Goal: Find specific page/section: Find specific page/section

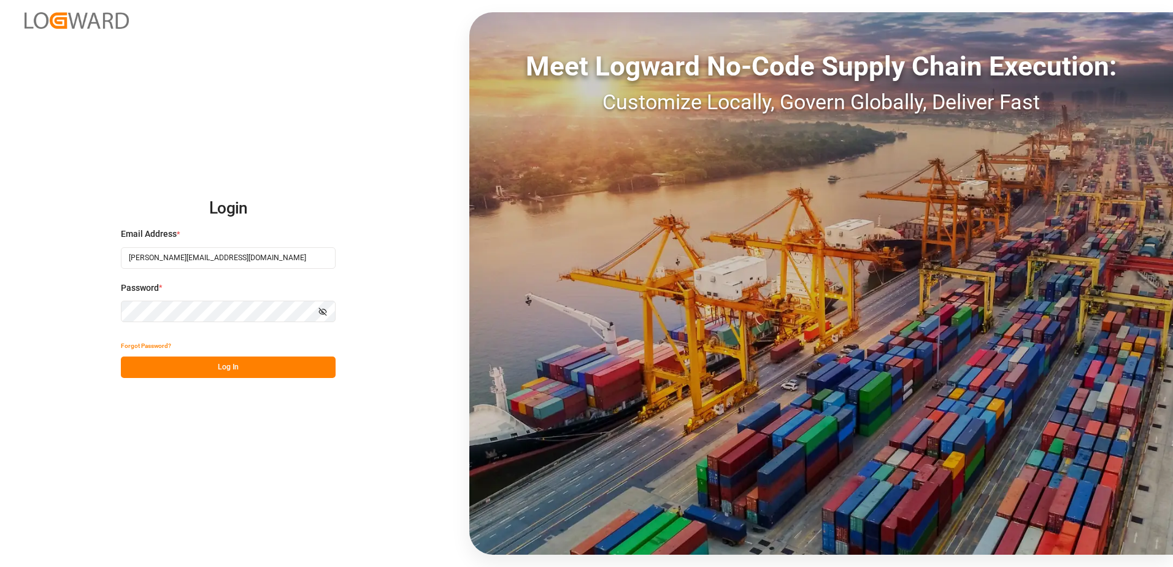
click at [214, 361] on button "Log In" at bounding box center [228, 366] width 215 height 21
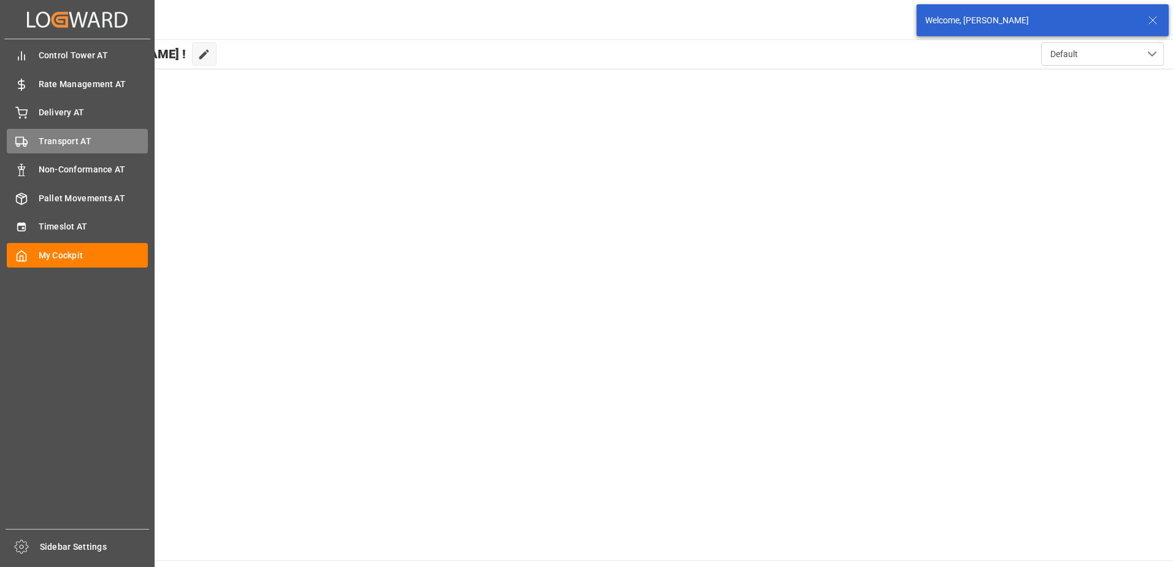
click at [27, 141] on polygon at bounding box center [25, 142] width 4 height 4
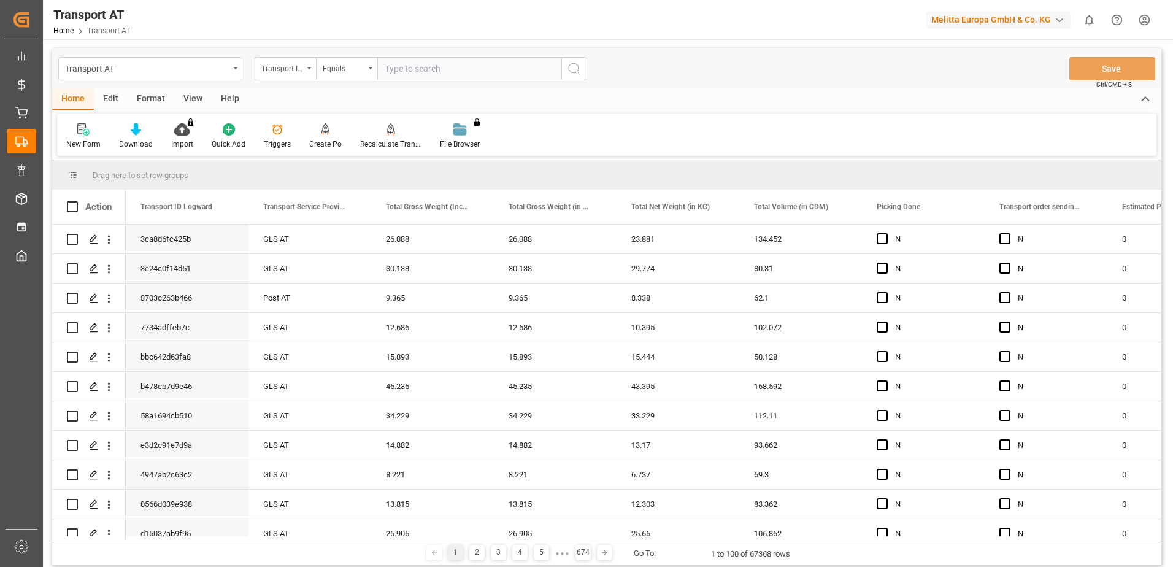
click at [200, 98] on div "View" at bounding box center [192, 99] width 37 height 21
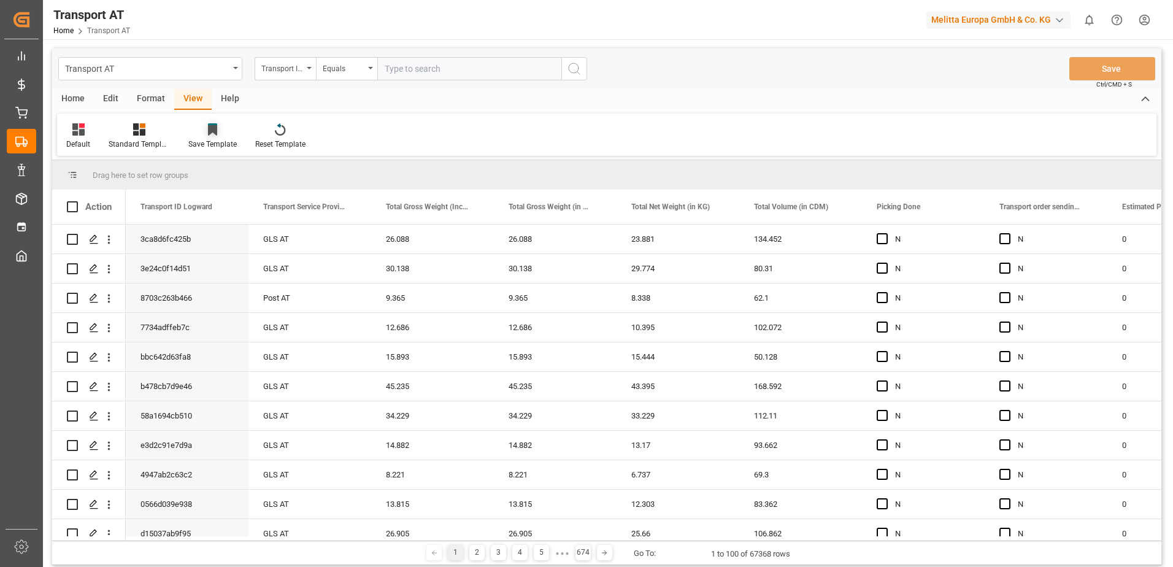
click at [214, 135] on icon at bounding box center [212, 129] width 9 height 12
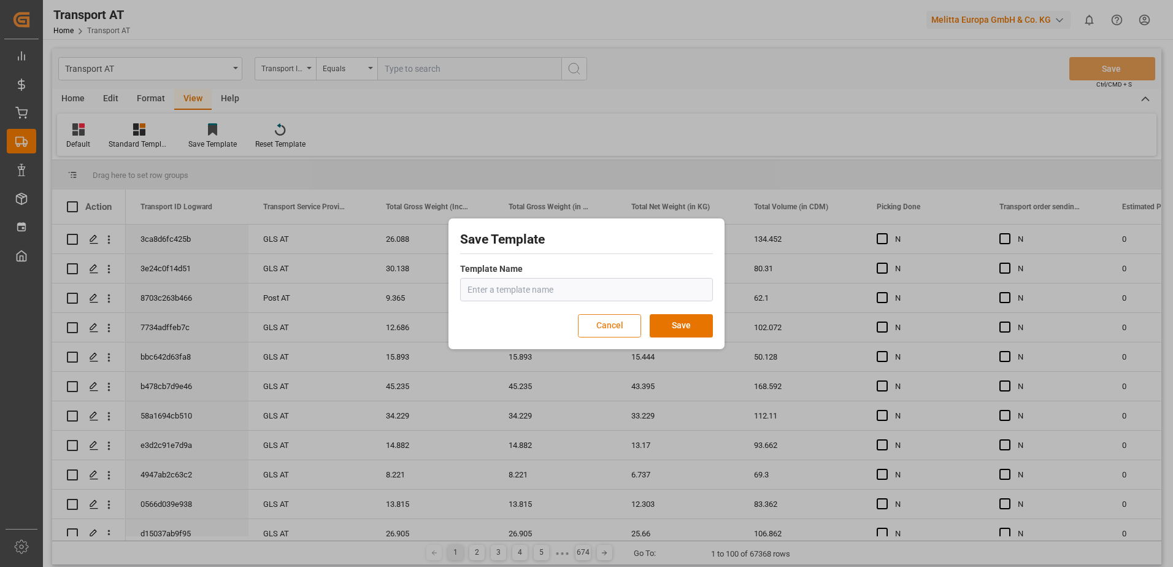
click at [626, 328] on button "Cancel" at bounding box center [609, 325] width 63 height 23
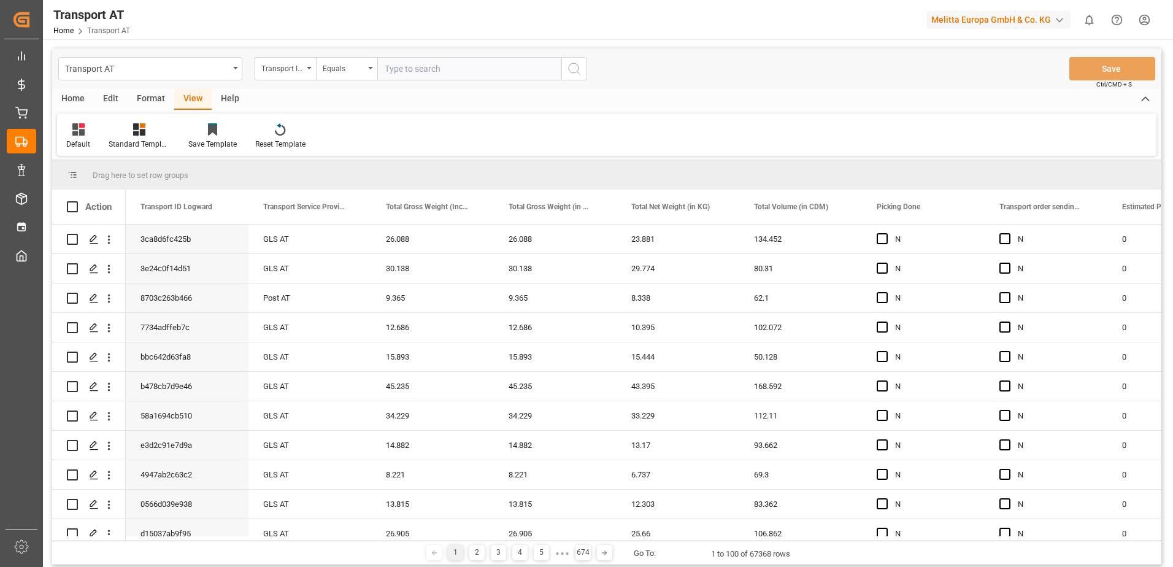
click at [190, 96] on div "View" at bounding box center [192, 99] width 37 height 21
click at [191, 96] on div "View" at bounding box center [192, 99] width 37 height 21
click at [145, 131] on icon at bounding box center [139, 129] width 12 height 12
click at [86, 131] on div at bounding box center [78, 129] width 24 height 13
click at [90, 200] on div "Data" at bounding box center [125, 198] width 107 height 13
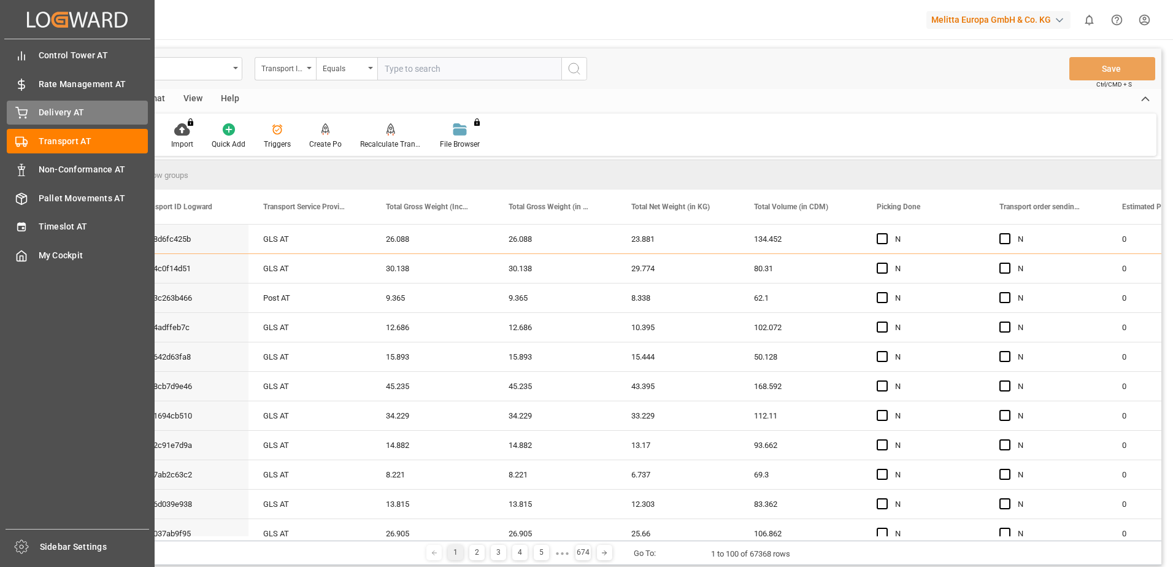
click at [25, 114] on icon at bounding box center [21, 113] width 12 height 12
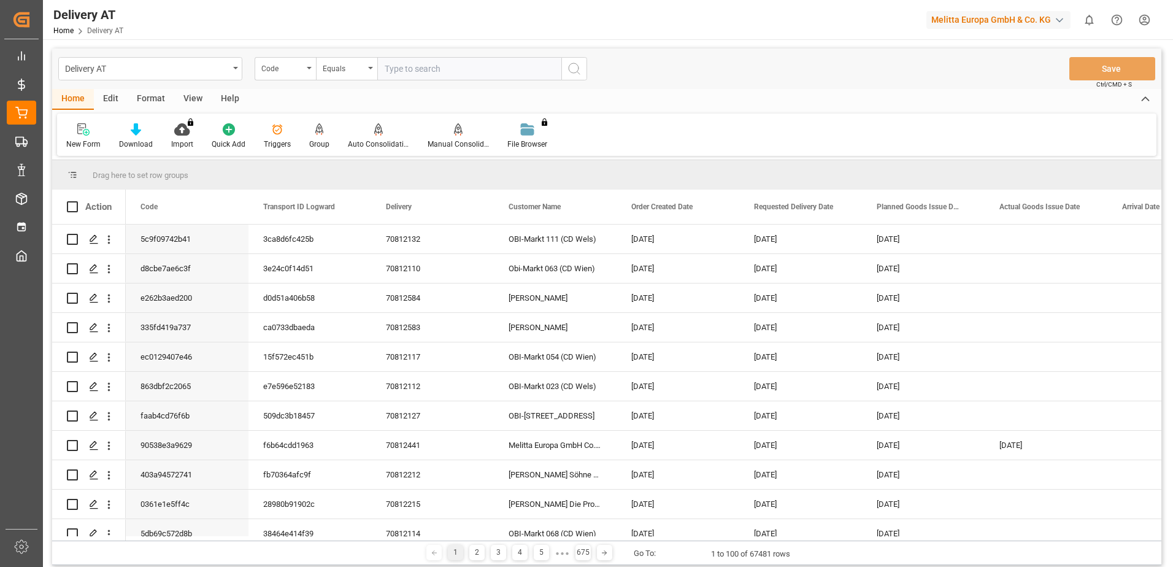
click at [189, 95] on div "View" at bounding box center [192, 99] width 37 height 21
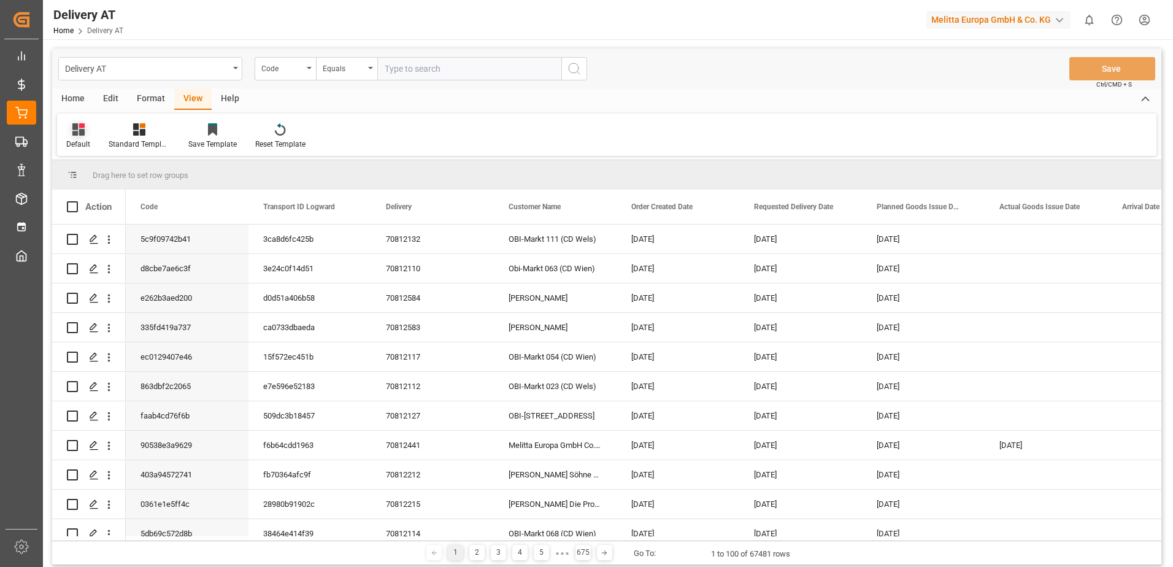
click at [80, 129] on icon at bounding box center [78, 129] width 12 height 12
click at [84, 139] on div "Default" at bounding box center [78, 144] width 24 height 11
click at [133, 134] on icon at bounding box center [139, 129] width 12 height 12
click at [160, 97] on div "Format" at bounding box center [151, 99] width 47 height 21
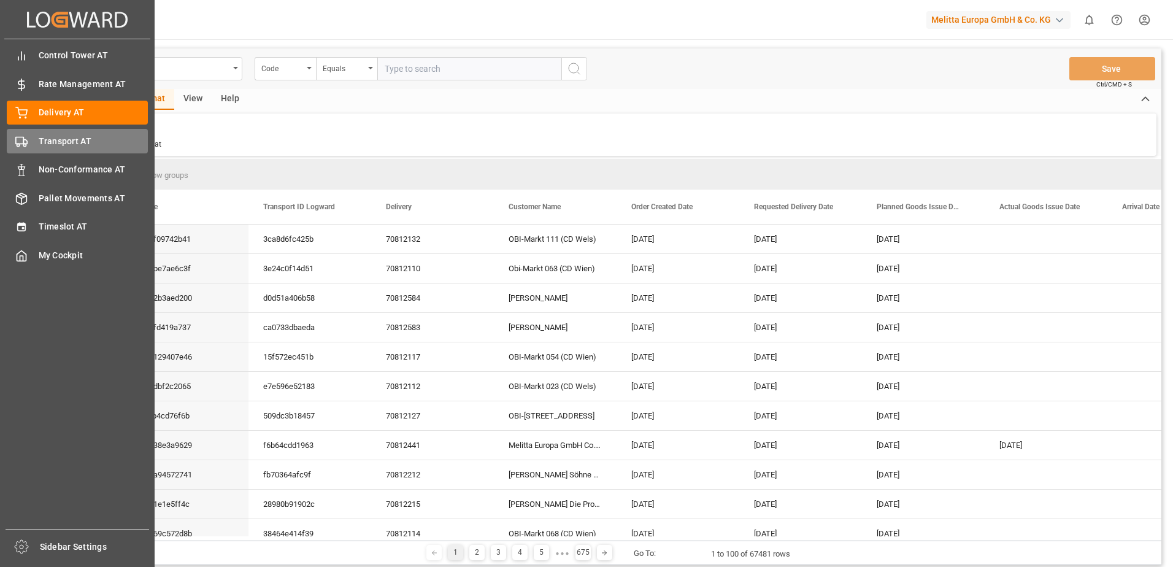
click at [23, 138] on icon at bounding box center [21, 142] width 12 height 12
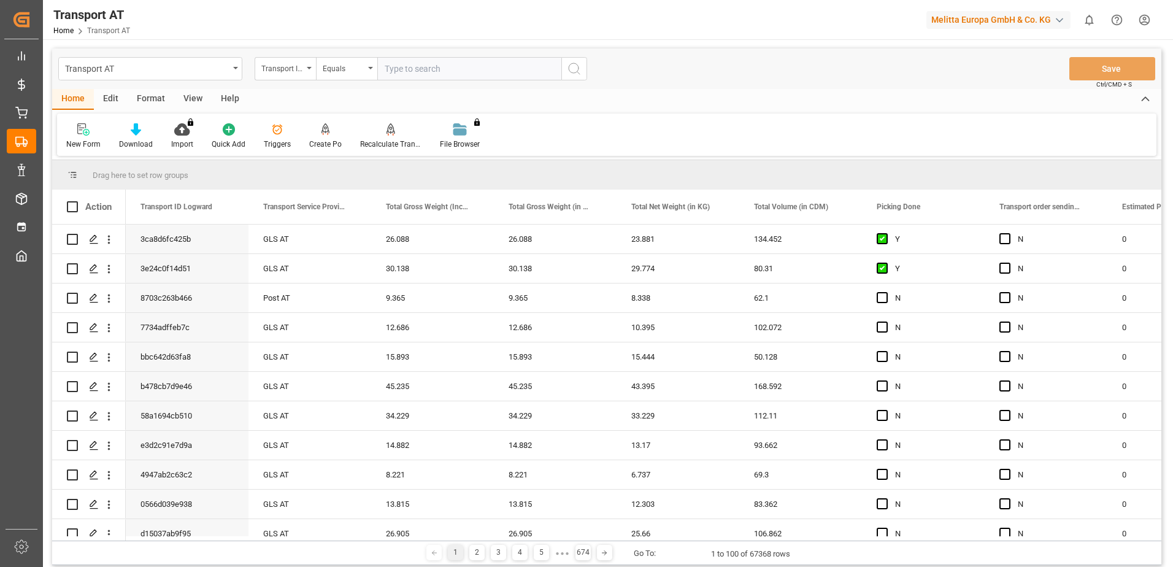
click at [190, 99] on div "View" at bounding box center [192, 99] width 37 height 21
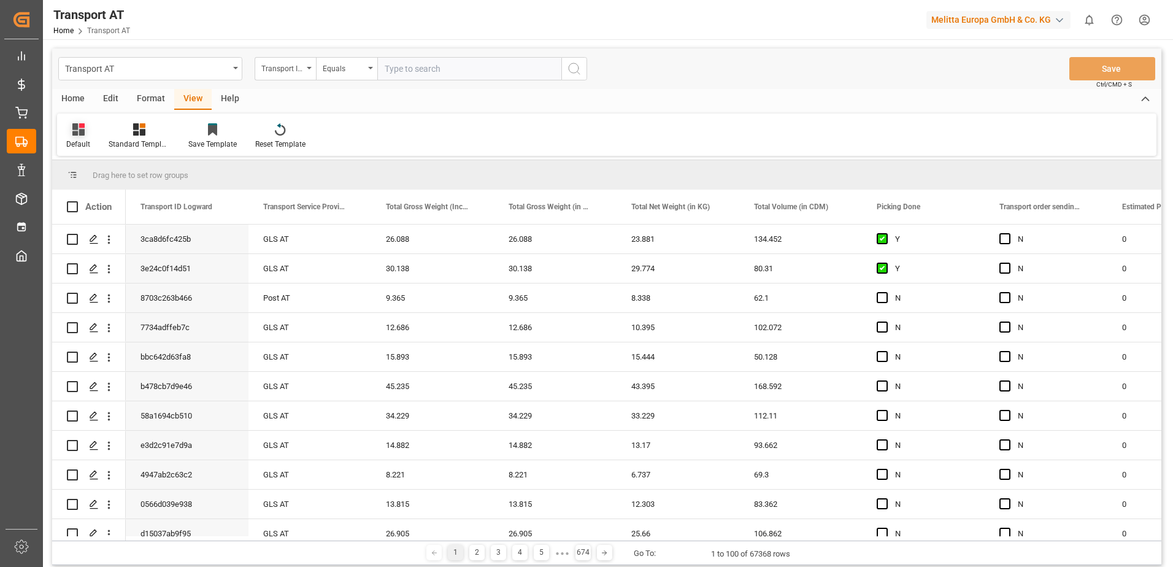
click at [85, 133] on div at bounding box center [78, 129] width 24 height 13
click at [125, 134] on div at bounding box center [139, 129] width 61 height 13
click at [136, 134] on icon at bounding box center [139, 129] width 12 height 12
click at [66, 133] on div "Default" at bounding box center [78, 136] width 42 height 27
click at [90, 195] on div "Data" at bounding box center [125, 198] width 107 height 13
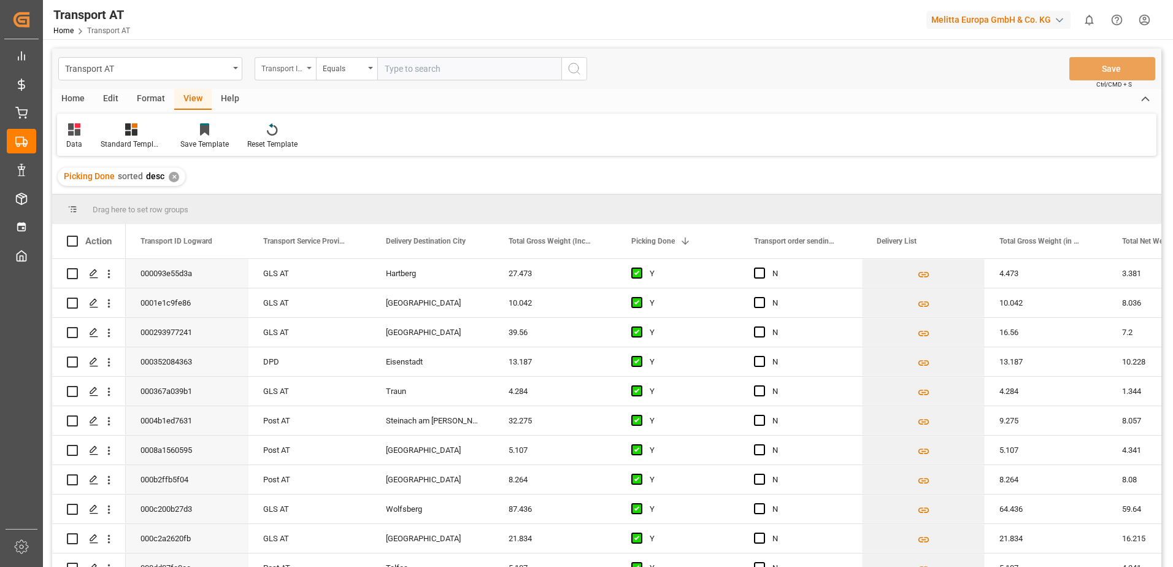
click at [289, 64] on div "Transport ID Logward" at bounding box center [282, 67] width 42 height 14
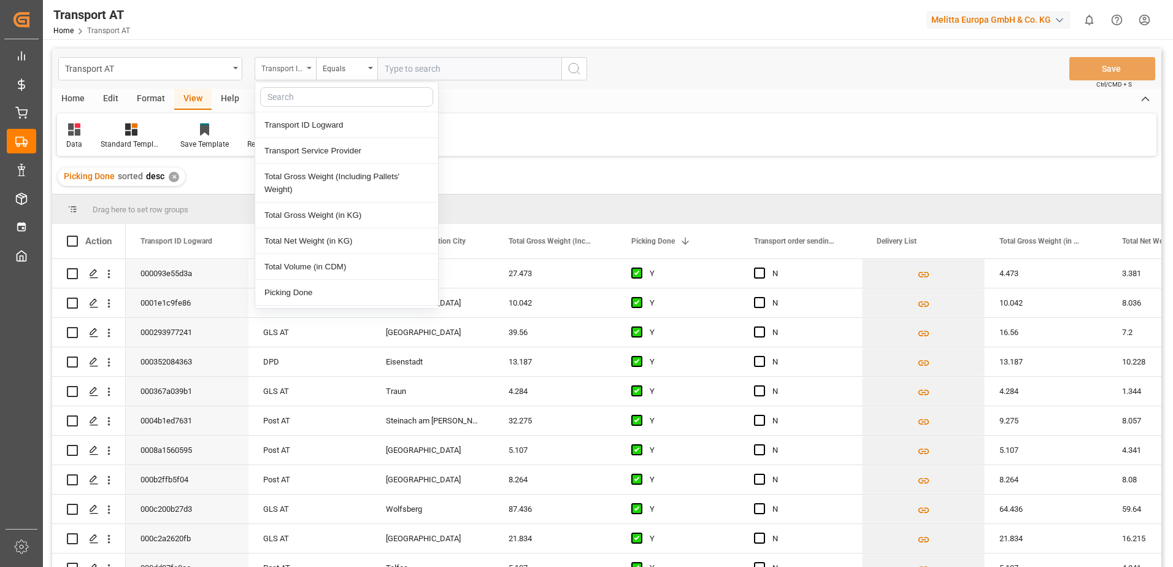
type input "P"
click at [285, 214] on div "Picking Done" at bounding box center [346, 215] width 183 height 26
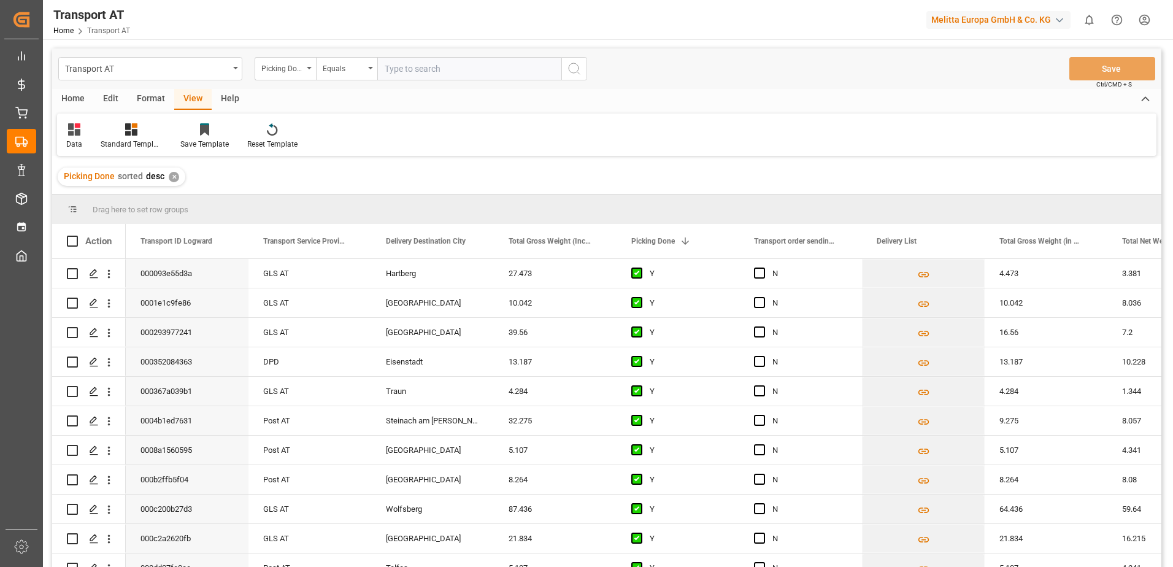
click at [414, 71] on input "text" at bounding box center [469, 68] width 184 height 23
type input "Y"
click at [285, 69] on div "Picking Done" at bounding box center [282, 67] width 42 height 14
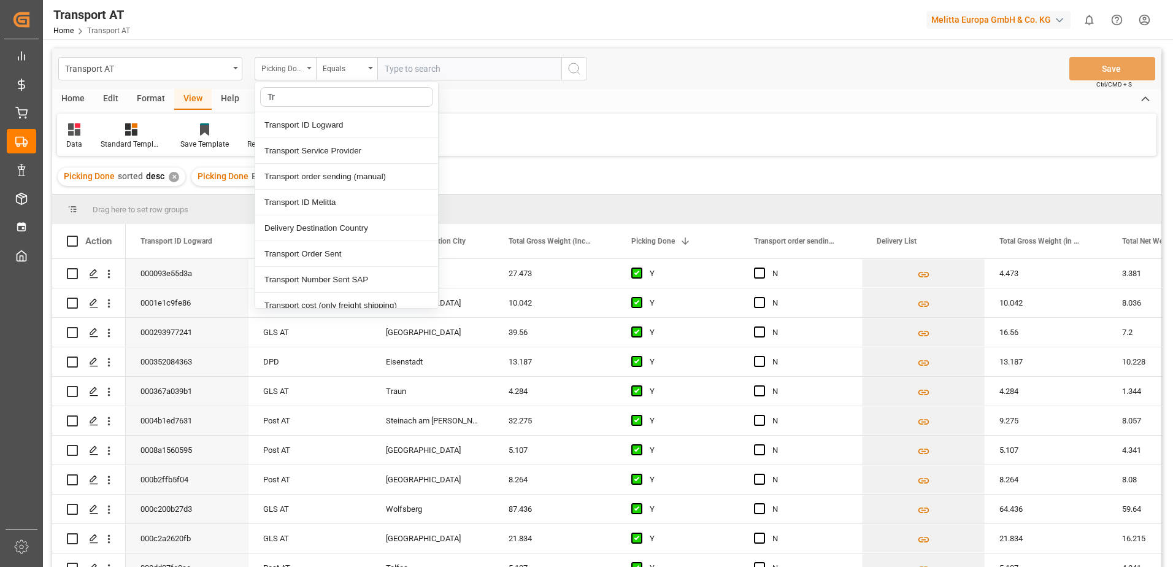
type input "Tra"
click at [339, 175] on div "Transport order sending (manual)" at bounding box center [346, 177] width 183 height 26
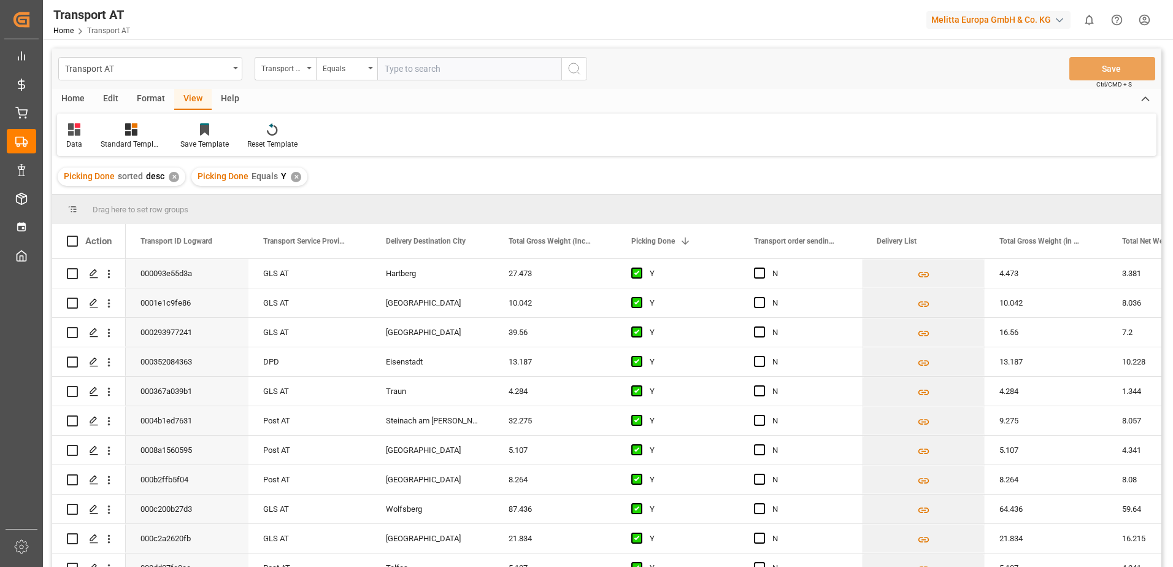
click at [423, 71] on input "text" at bounding box center [469, 68] width 184 height 23
type input "N"
click at [300, 67] on div "Transport order sending (manual)" at bounding box center [282, 67] width 42 height 14
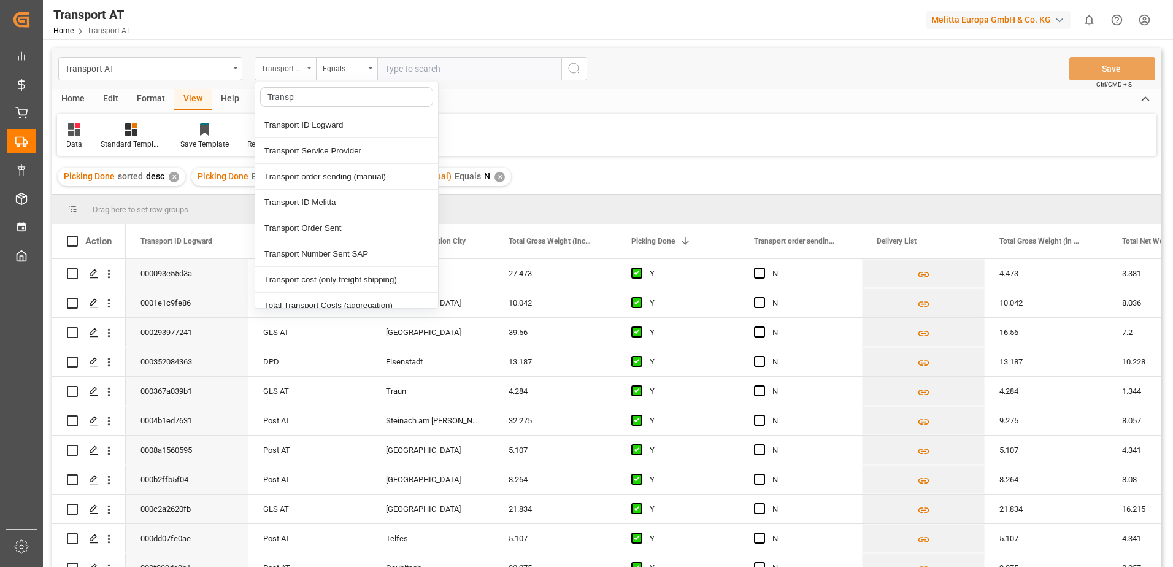
type input "Transpo"
click at [318, 150] on div "Transport Service Provider" at bounding box center [346, 151] width 183 height 26
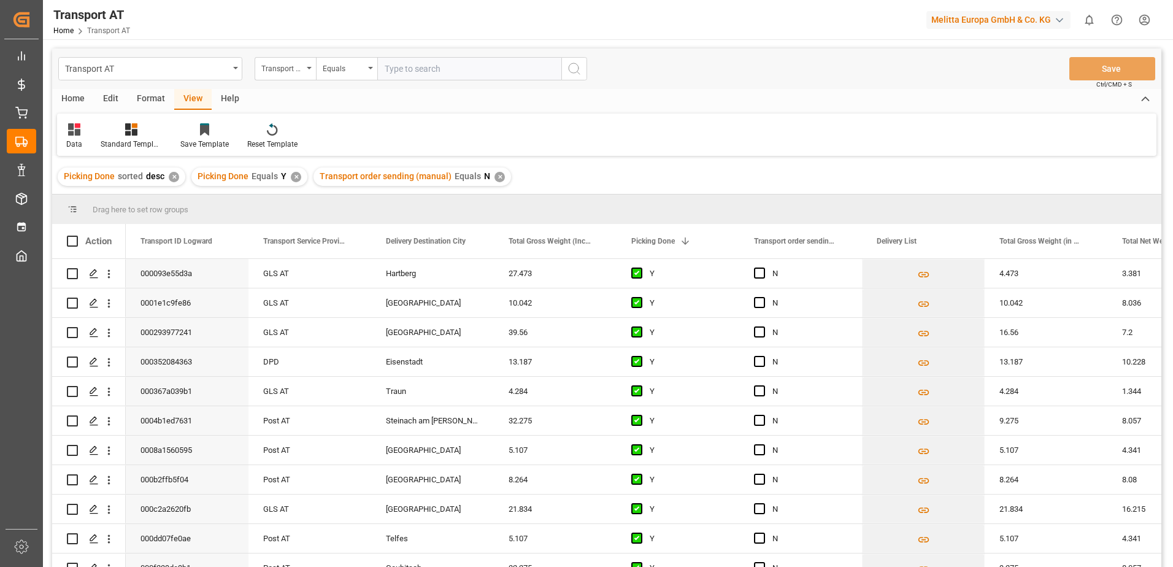
click at [422, 58] on input "text" at bounding box center [469, 68] width 184 height 23
type input "[PERSON_NAME]"
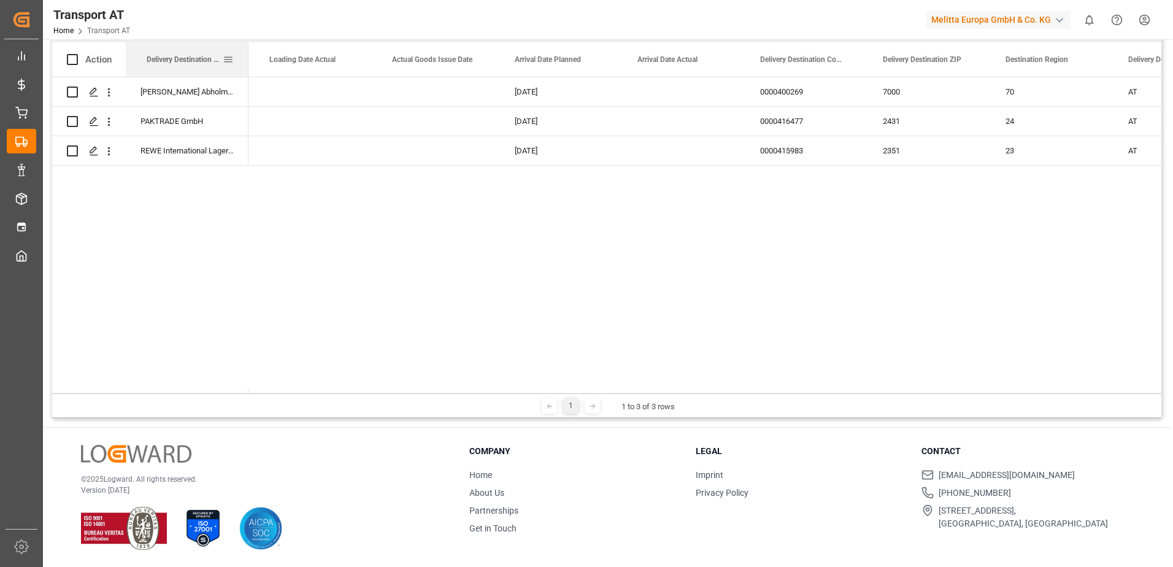
drag, startPoint x: 826, startPoint y: 58, endPoint x: 200, endPoint y: 68, distance: 626.5
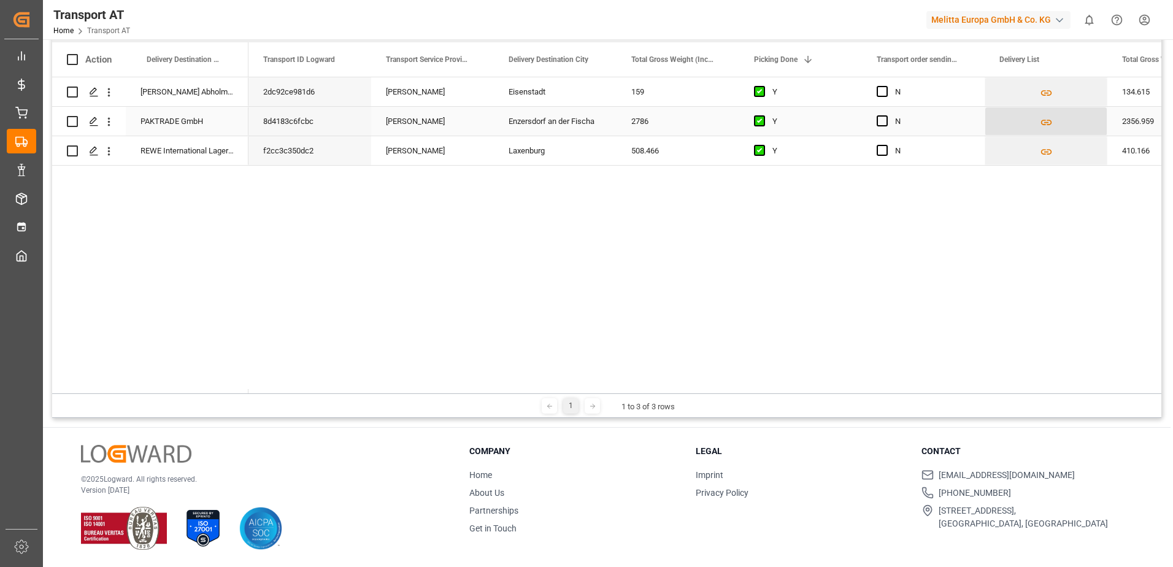
click at [1053, 119] on button "Press SPACE to select this row." at bounding box center [1045, 121] width 121 height 28
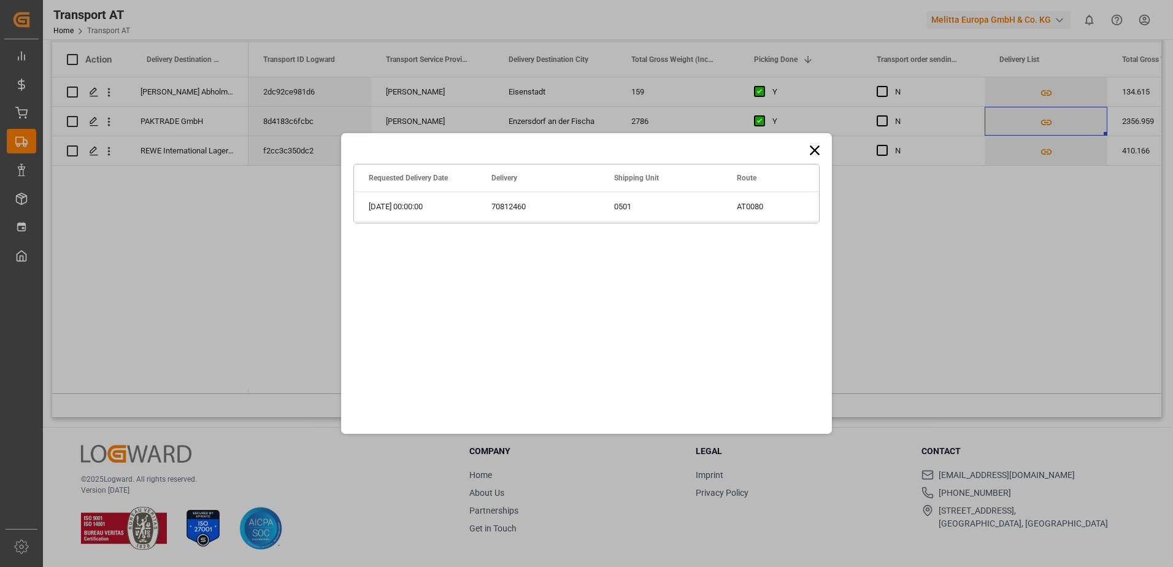
click at [815, 150] on icon at bounding box center [815, 150] width 10 height 10
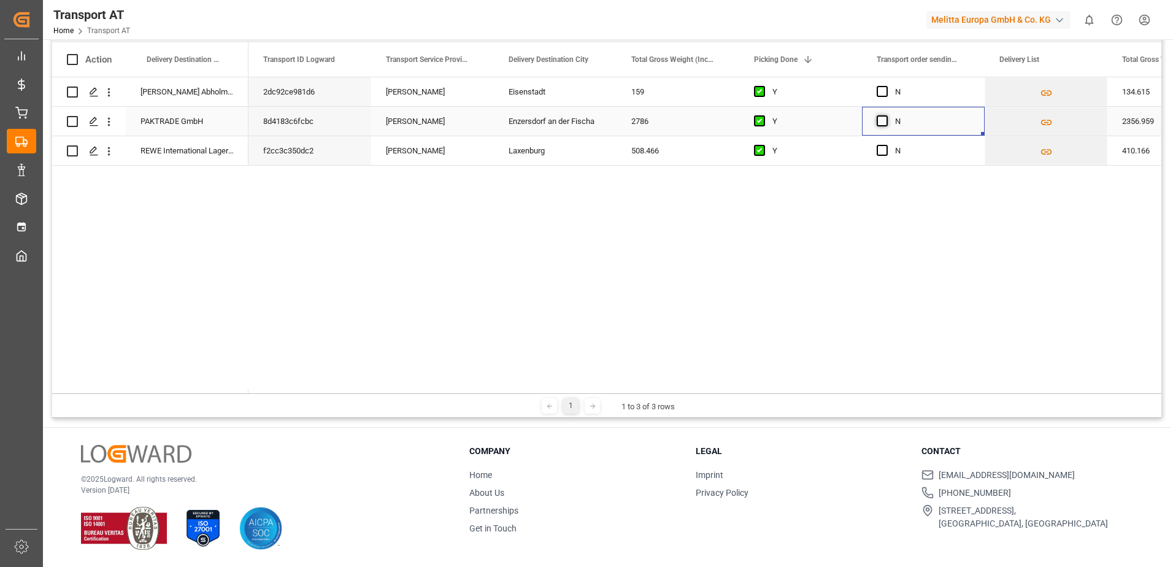
click at [882, 121] on span "Press SPACE to select this row." at bounding box center [882, 120] width 11 height 11
click at [886, 115] on input "Press SPACE to select this row." at bounding box center [886, 115] width 0 height 0
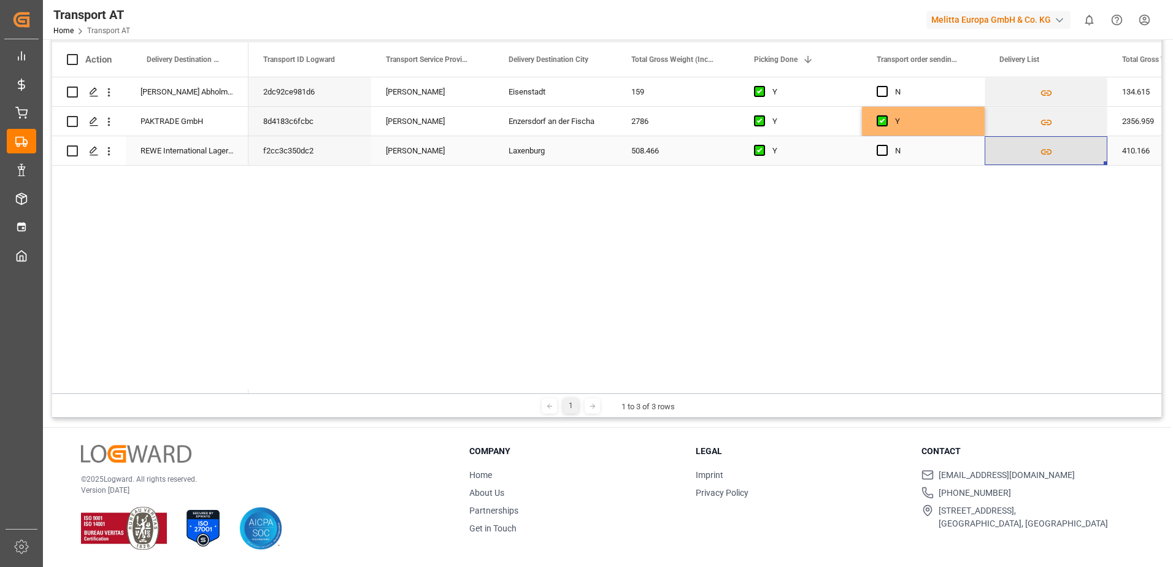
click at [1041, 148] on icon "Press SPACE to select this row." at bounding box center [1046, 151] width 13 height 13
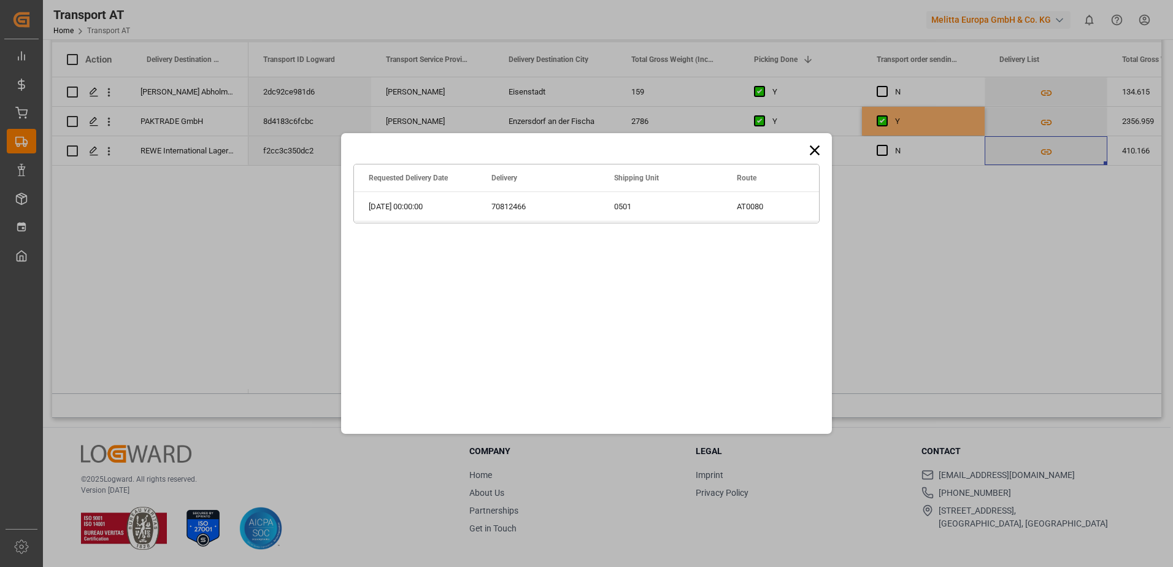
click at [812, 149] on icon at bounding box center [814, 150] width 17 height 17
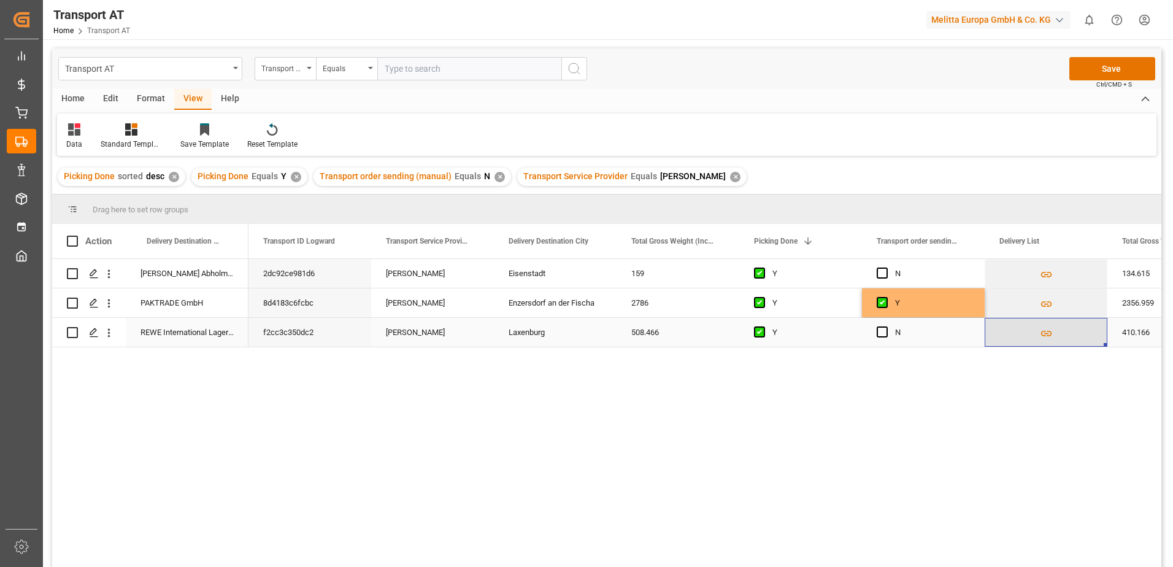
click at [1033, 330] on button "Press SPACE to select this row." at bounding box center [1045, 332] width 121 height 28
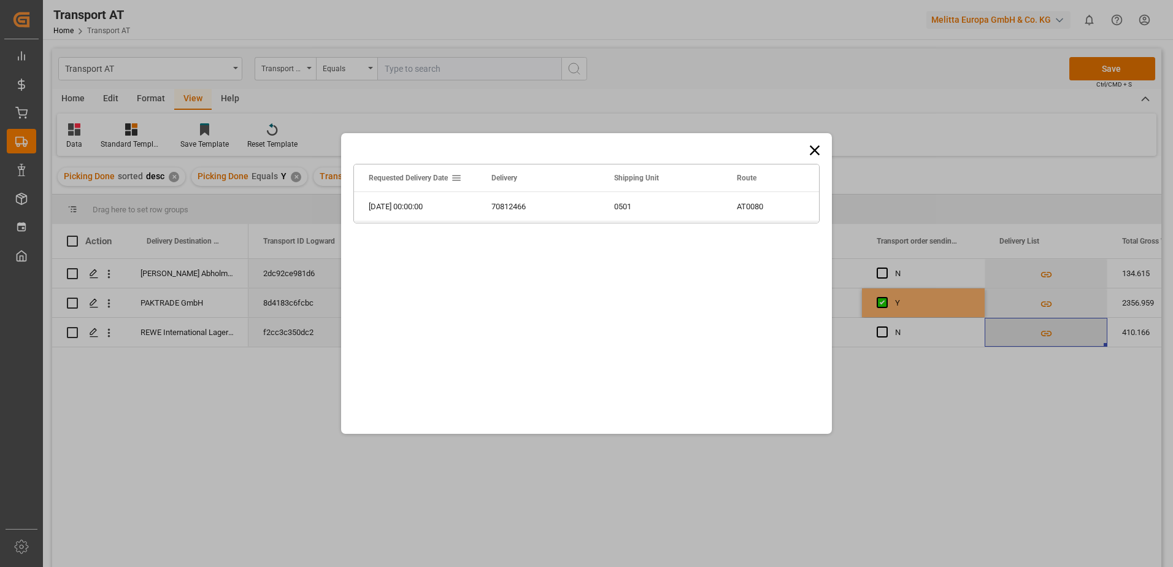
click at [1045, 331] on div "Drag here to set row groups Drag here to set column labels Requested Delivery D…" at bounding box center [586, 283] width 1173 height 567
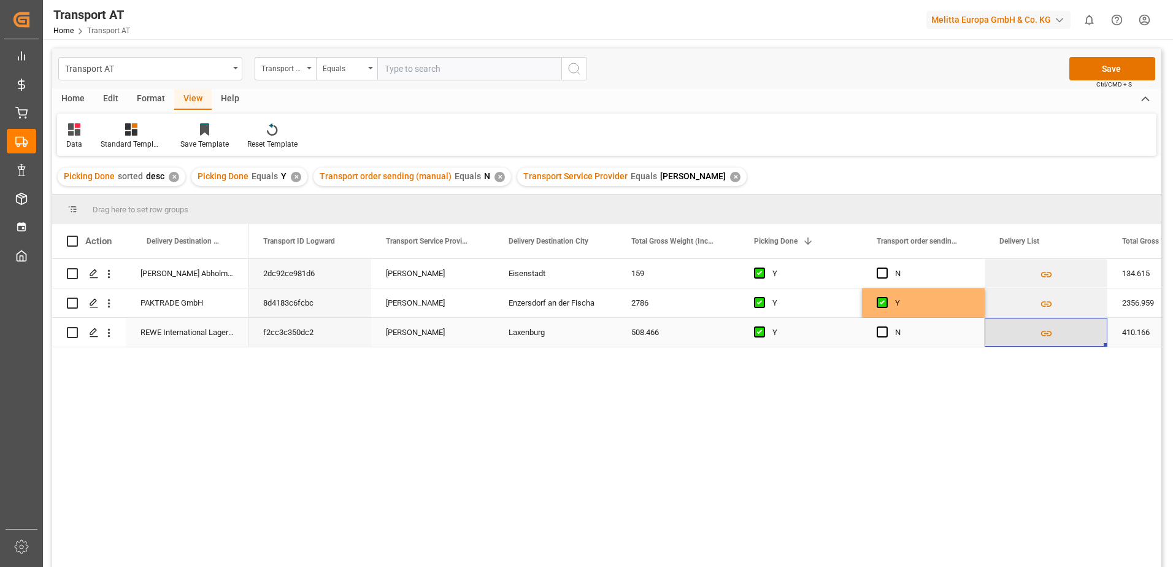
click at [1045, 331] on icon "Press SPACE to select this row." at bounding box center [1046, 334] width 11 height 6
click at [1045, 329] on body "Created by potrace 1.15, written by [PERSON_NAME] [DATE]-[DATE] Created by potr…" at bounding box center [586, 283] width 1173 height 567
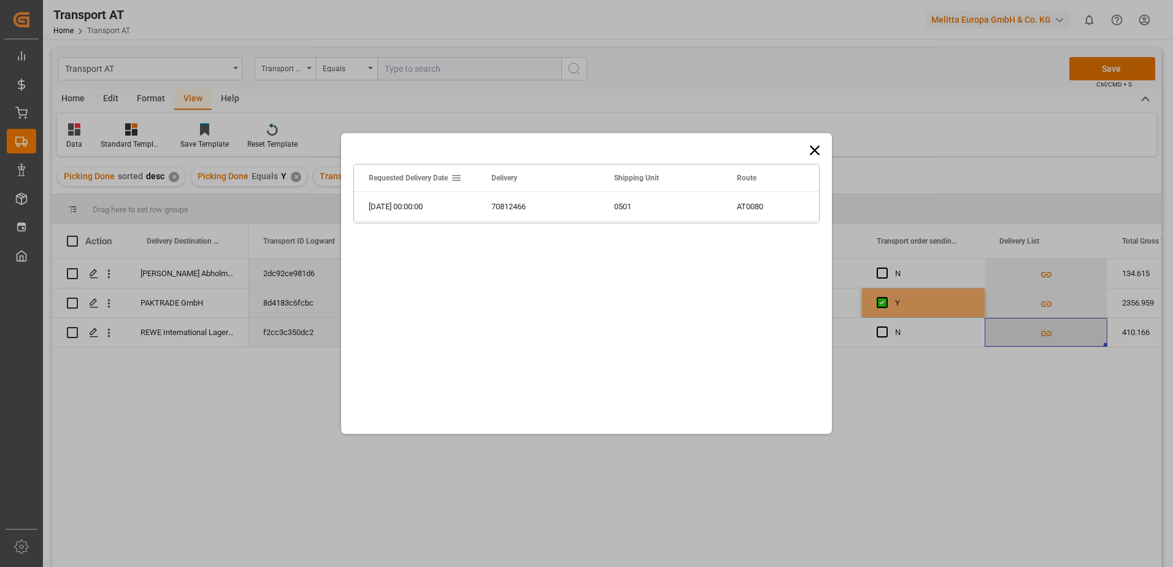
click at [1045, 329] on div "Drag here to set row groups Drag here to set column labels Requested Delivery D…" at bounding box center [586, 283] width 1173 height 567
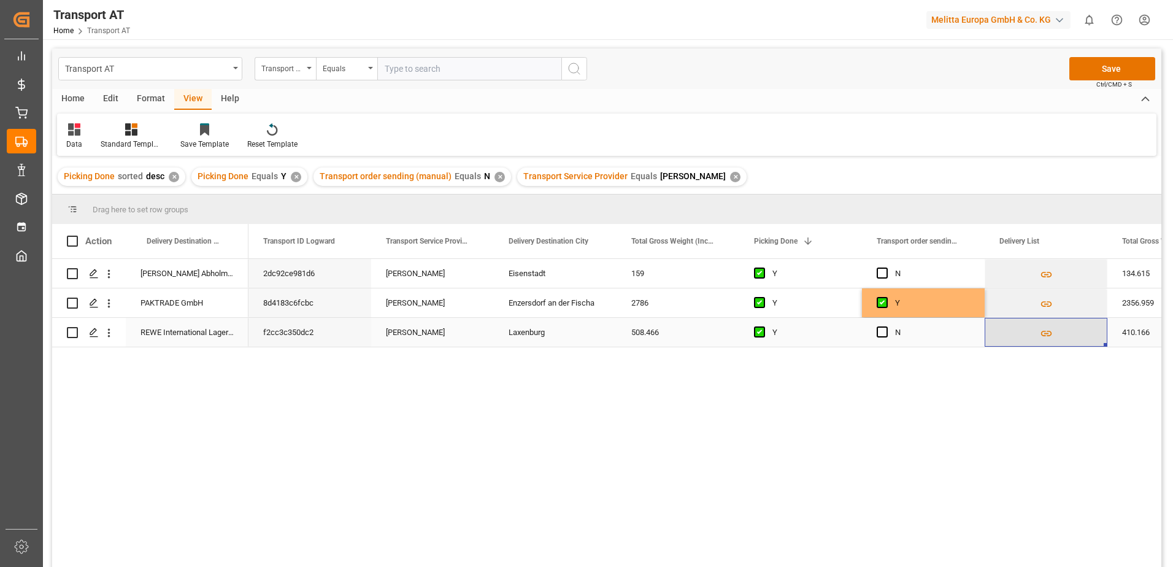
click at [1045, 329] on icon "Press SPACE to select this row." at bounding box center [1046, 333] width 13 height 13
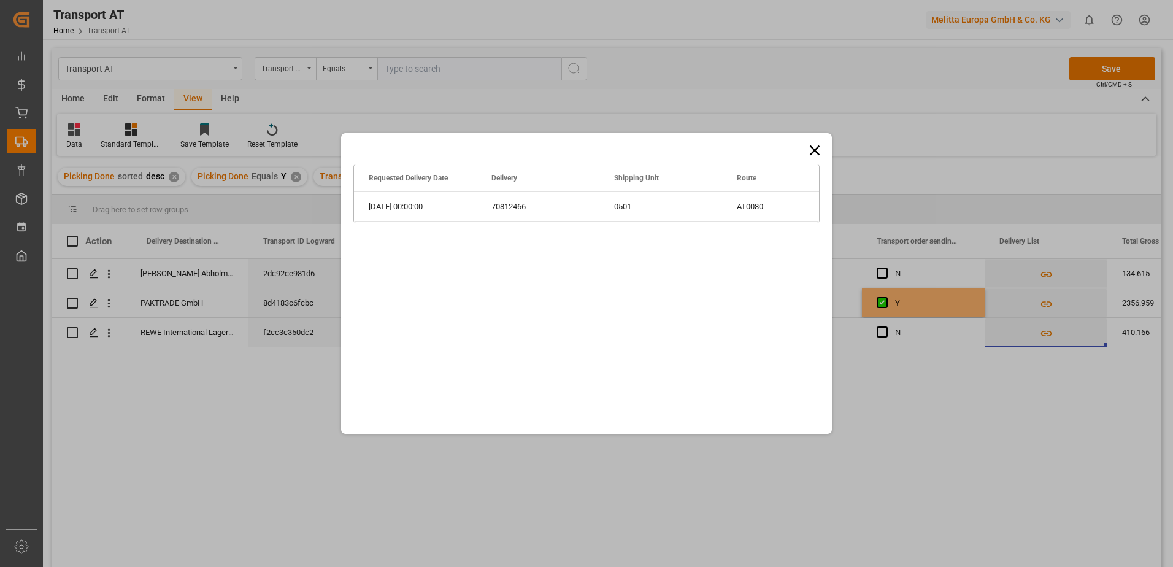
click at [811, 150] on icon at bounding box center [814, 150] width 17 height 17
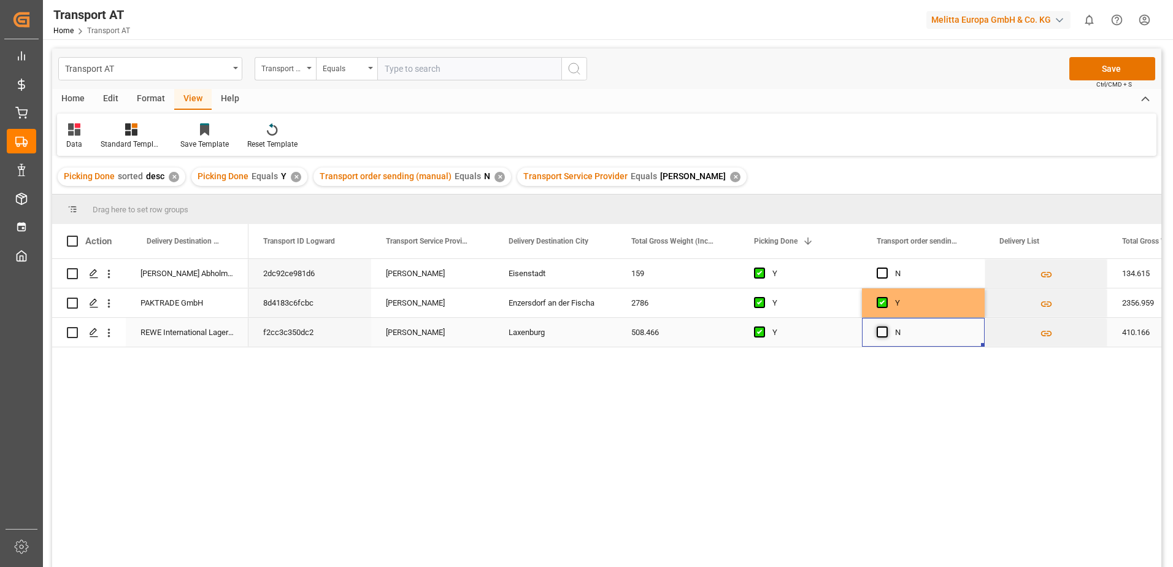
click at [880, 333] on span "Press SPACE to select this row." at bounding box center [882, 331] width 11 height 11
click at [886, 326] on input "Press SPACE to select this row." at bounding box center [886, 326] width 0 height 0
click at [1115, 66] on button "Save" at bounding box center [1112, 68] width 86 height 23
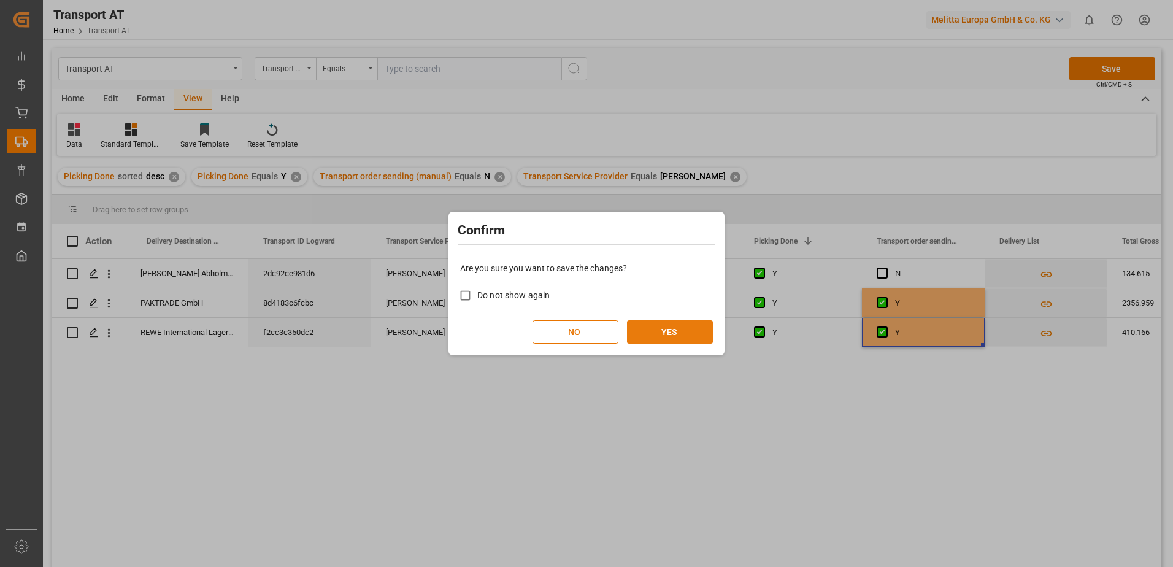
click at [674, 329] on button "YES" at bounding box center [670, 331] width 86 height 23
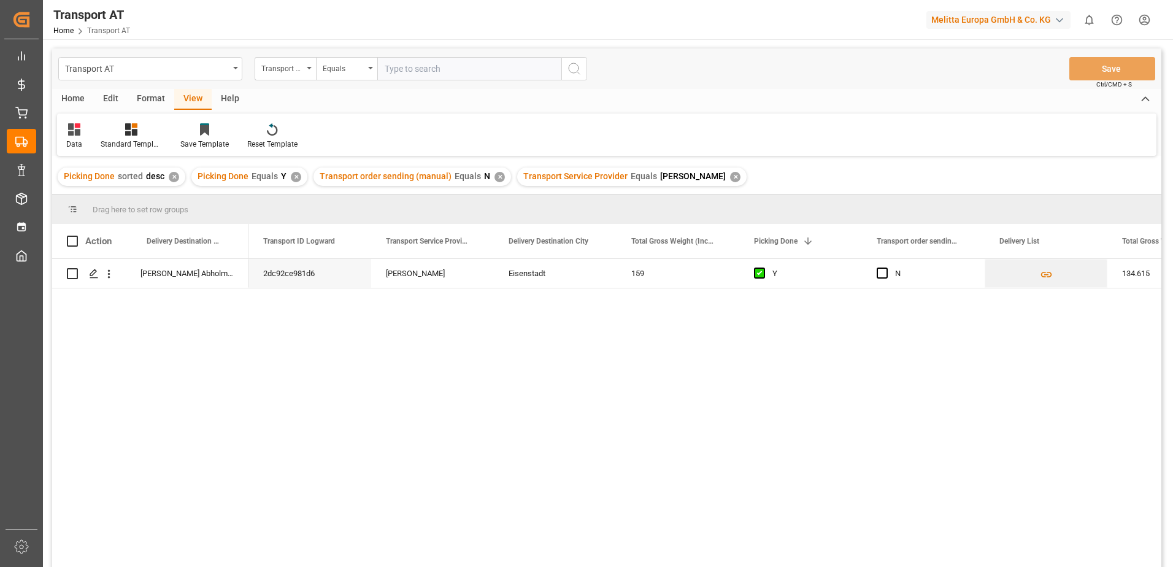
click at [730, 172] on div "✕" at bounding box center [735, 177] width 10 height 10
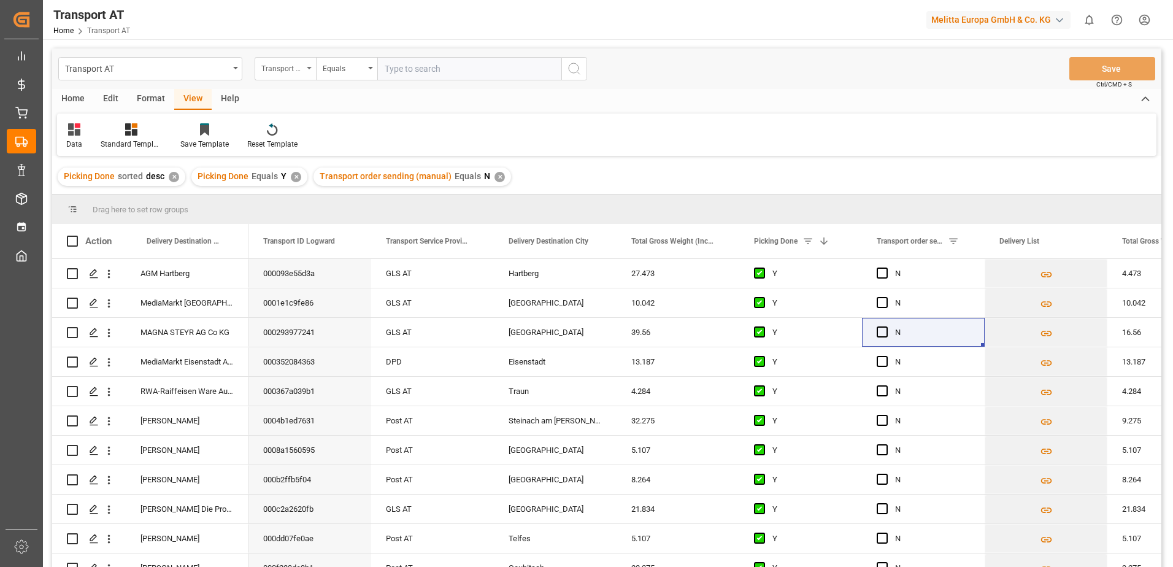
click at [285, 68] on div "Transport Service Provider" at bounding box center [282, 67] width 42 height 14
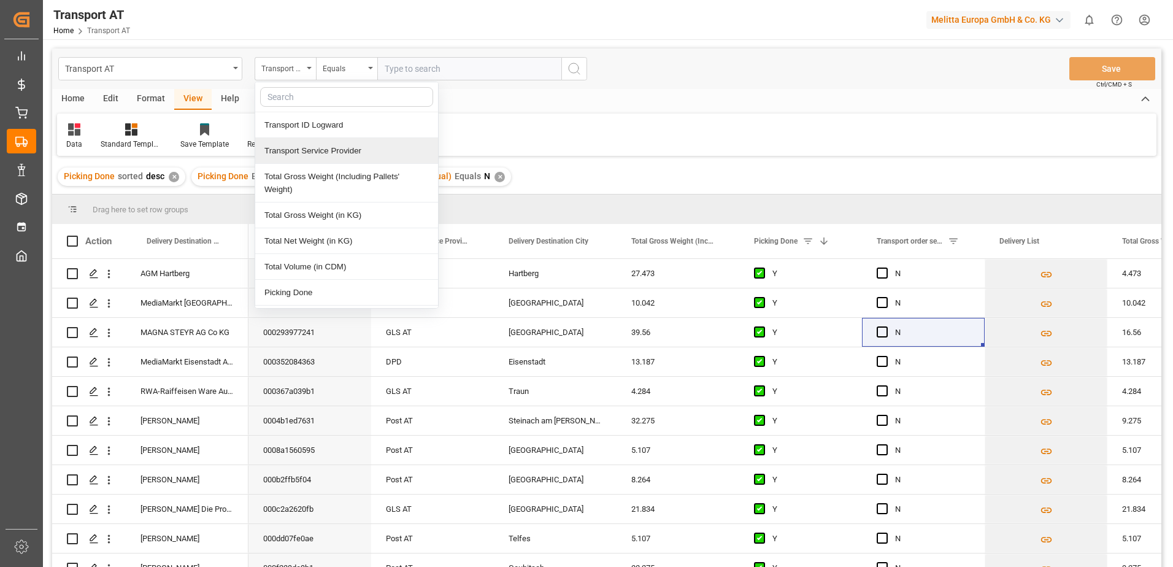
click at [304, 151] on div "Transport Service Provider" at bounding box center [346, 151] width 183 height 26
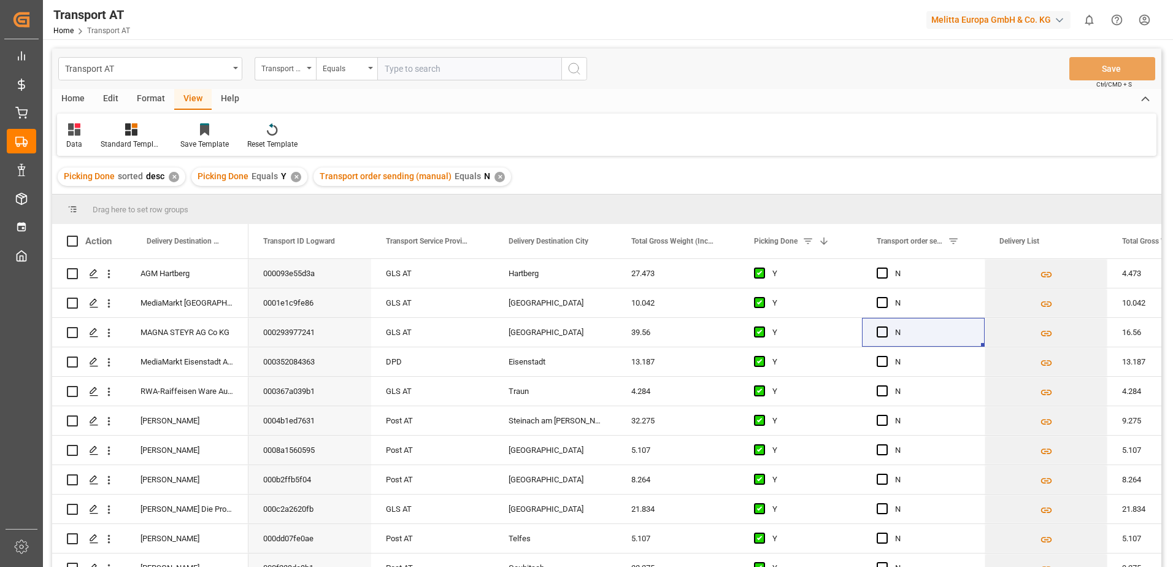
click at [413, 69] on input "text" at bounding box center [469, 68] width 184 height 23
type input "EXPORT Gebr [PERSON_NAME]"
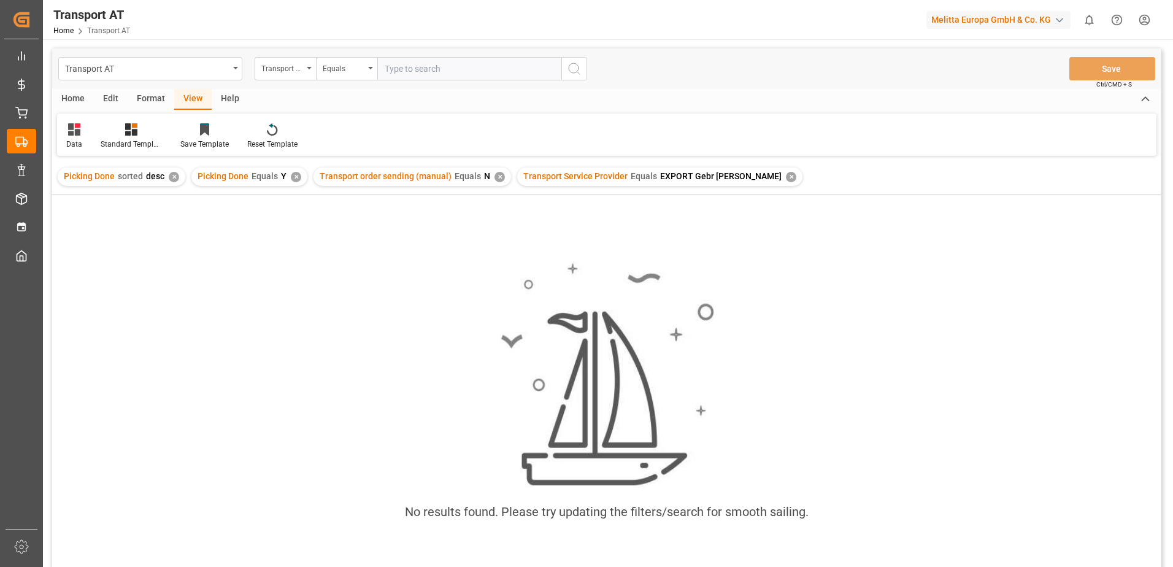
click at [786, 175] on div "✕" at bounding box center [791, 177] width 10 height 10
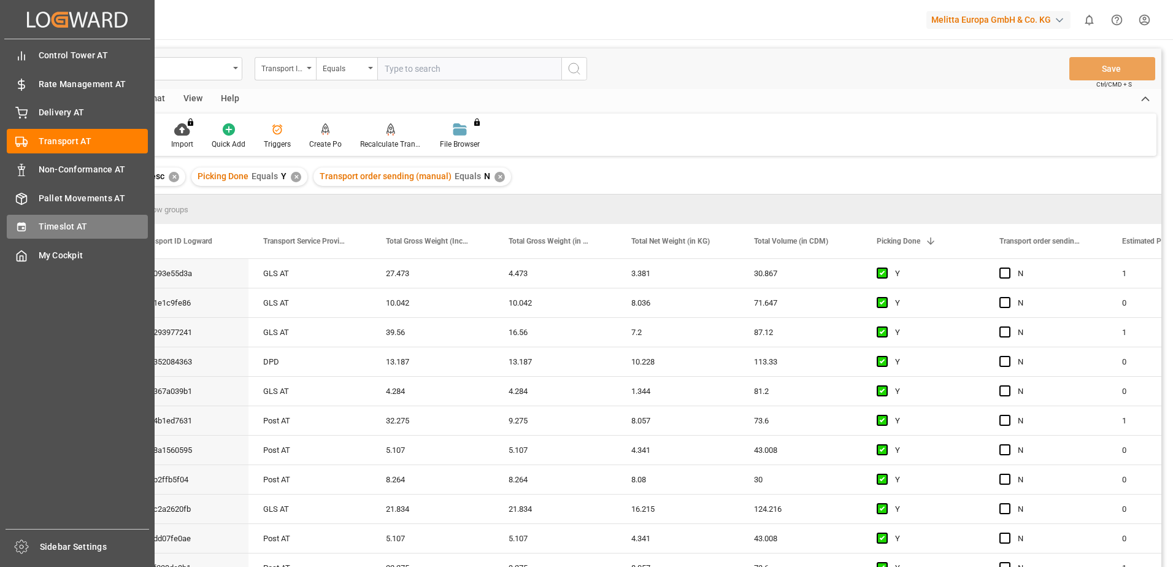
click at [26, 227] on icon at bounding box center [21, 227] width 12 height 12
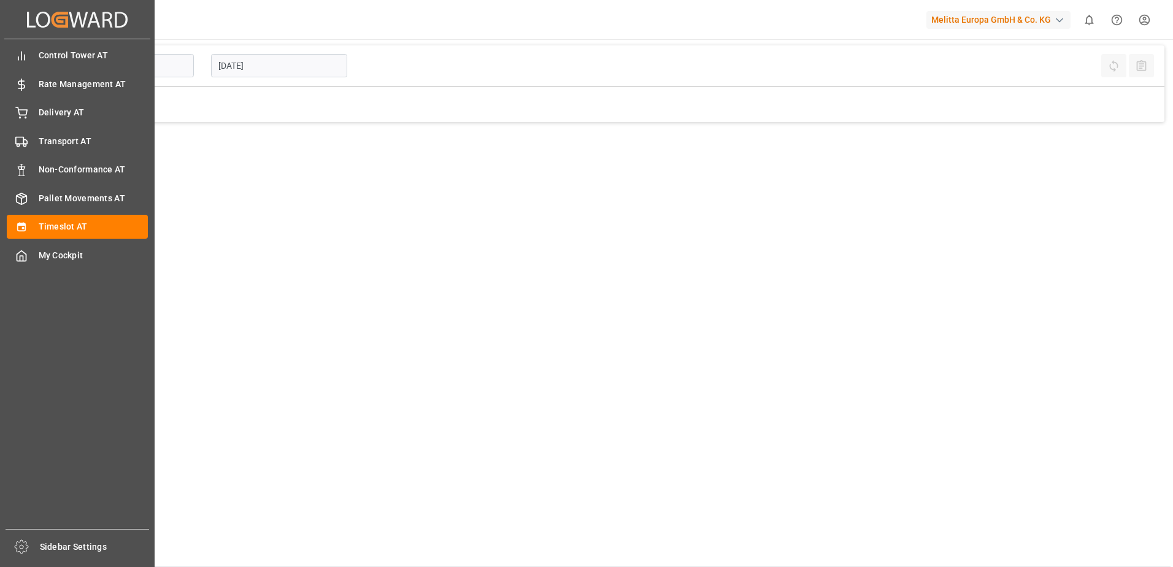
type input "Inbound AT"
